Goal: Information Seeking & Learning: Learn about a topic

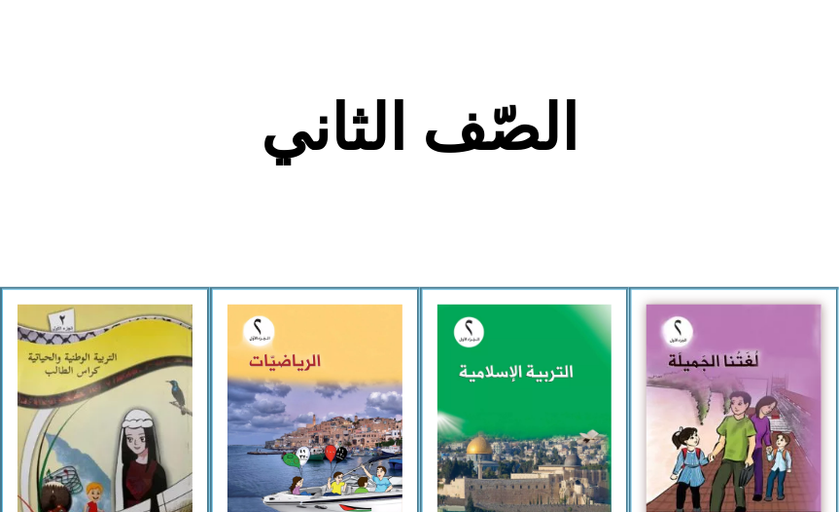
scroll to position [375, 0]
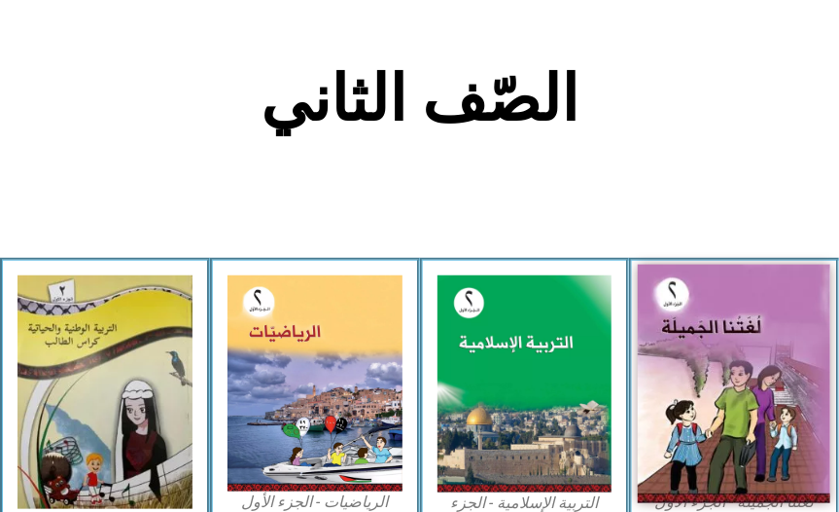
click at [696, 331] on img at bounding box center [734, 383] width 193 height 238
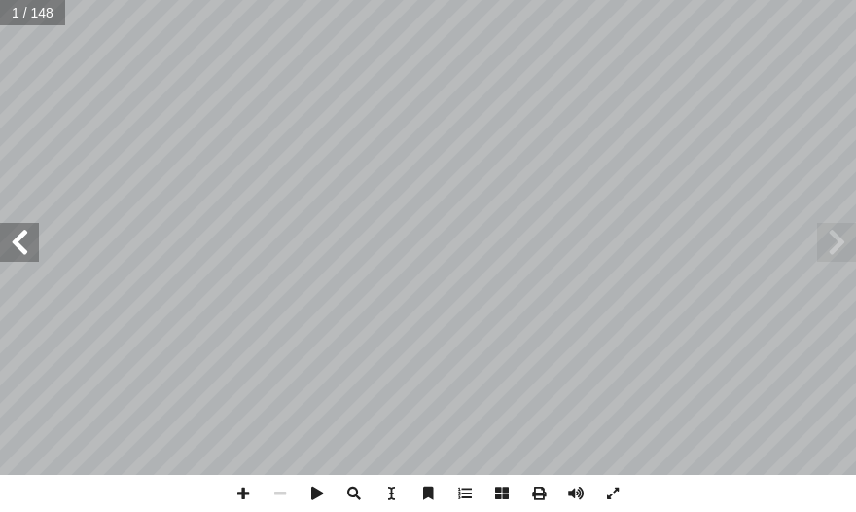
click at [13, 231] on span at bounding box center [19, 242] width 39 height 39
click at [14, 234] on span at bounding box center [19, 242] width 39 height 39
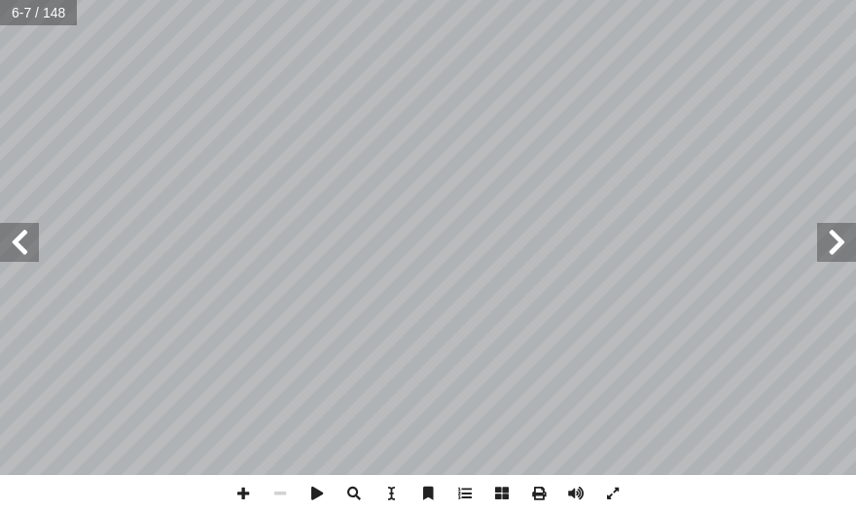
click at [14, 234] on span at bounding box center [19, 242] width 39 height 39
click at [16, 235] on span at bounding box center [19, 242] width 39 height 39
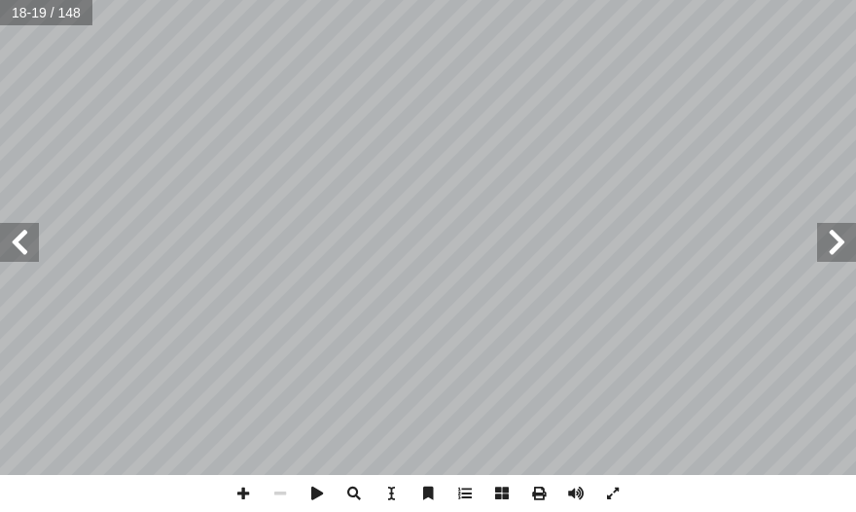
click at [17, 237] on span at bounding box center [19, 242] width 39 height 39
click at [29, 240] on span at bounding box center [19, 242] width 39 height 39
drag, startPoint x: 235, startPoint y: 496, endPoint x: 248, endPoint y: 496, distance: 12.6
click at [237, 496] on span at bounding box center [243, 493] width 37 height 37
